Goal: Task Accomplishment & Management: Manage account settings

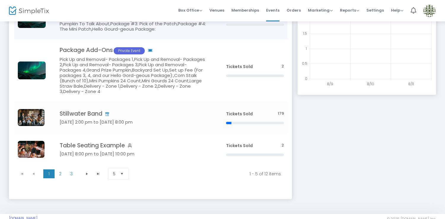
scroll to position [142, 0]
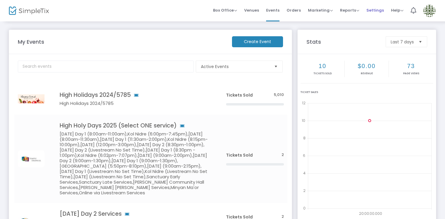
click at [374, 9] on span "Settings" at bounding box center [376, 10] width 18 height 15
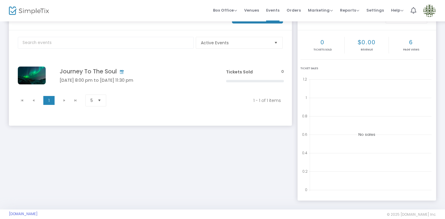
scroll to position [32, 0]
